Goal: Task Accomplishment & Management: Complete application form

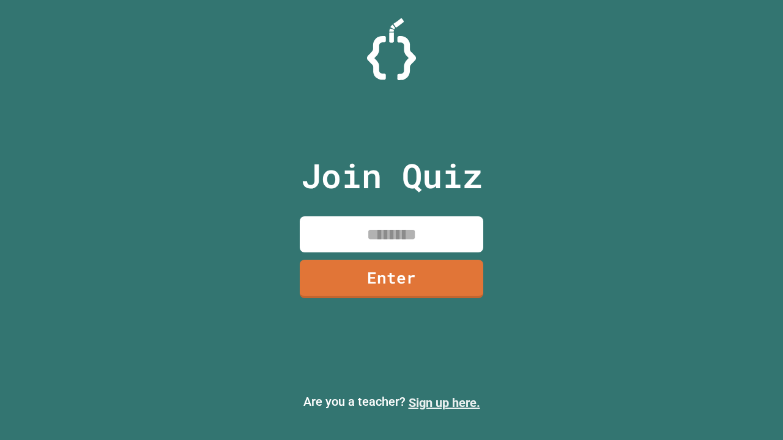
click at [444, 403] on link "Sign up here." at bounding box center [444, 403] width 72 height 15
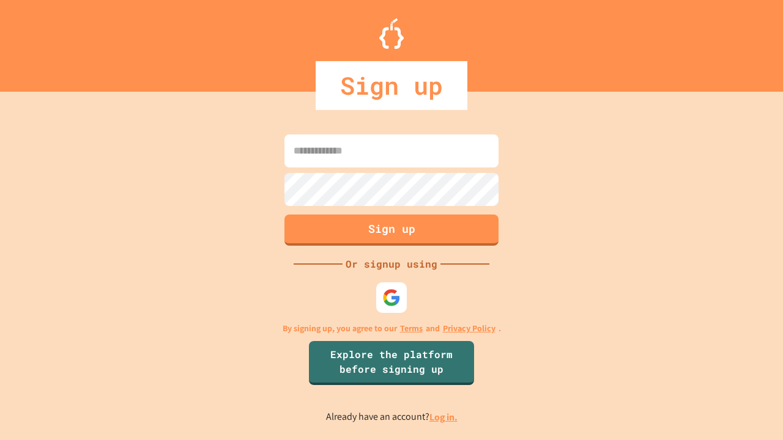
click at [444, 417] on link "Log in." at bounding box center [443, 417] width 28 height 13
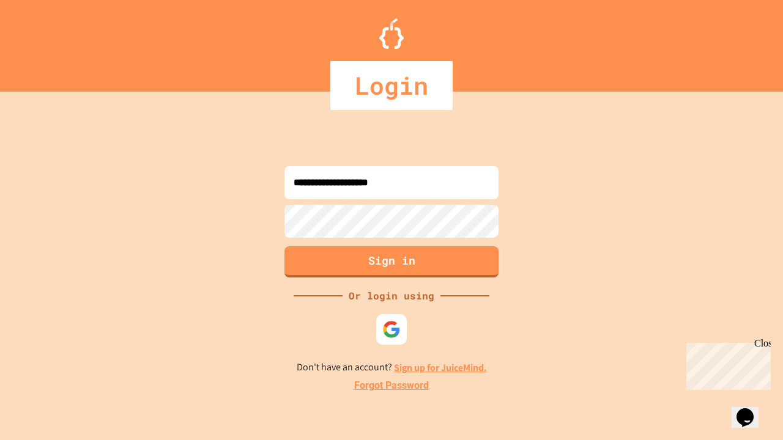
type input "**********"
